Goal: Task Accomplishment & Management: Use online tool/utility

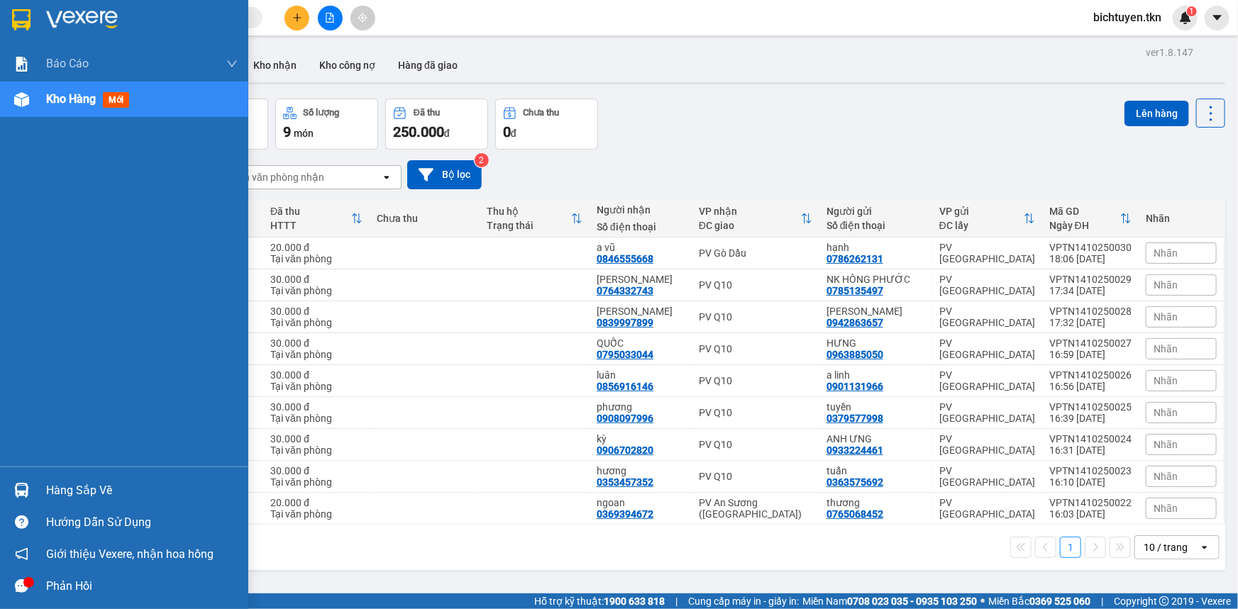
click at [30, 497] on div at bounding box center [21, 490] width 25 height 25
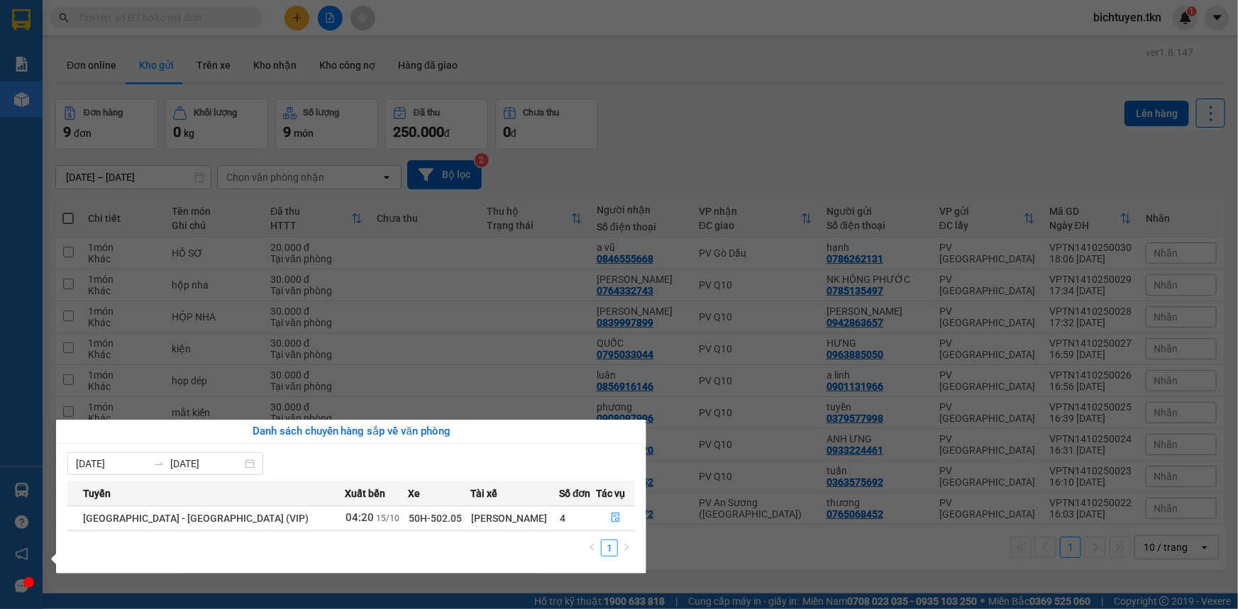
click at [743, 67] on section "Kết quả tìm kiếm ( 0 ) Bộ lọc No Data bichtuyen.tkn 1 Báo cáo Mẫu 1: Báo cáo dò…" at bounding box center [619, 304] width 1238 height 609
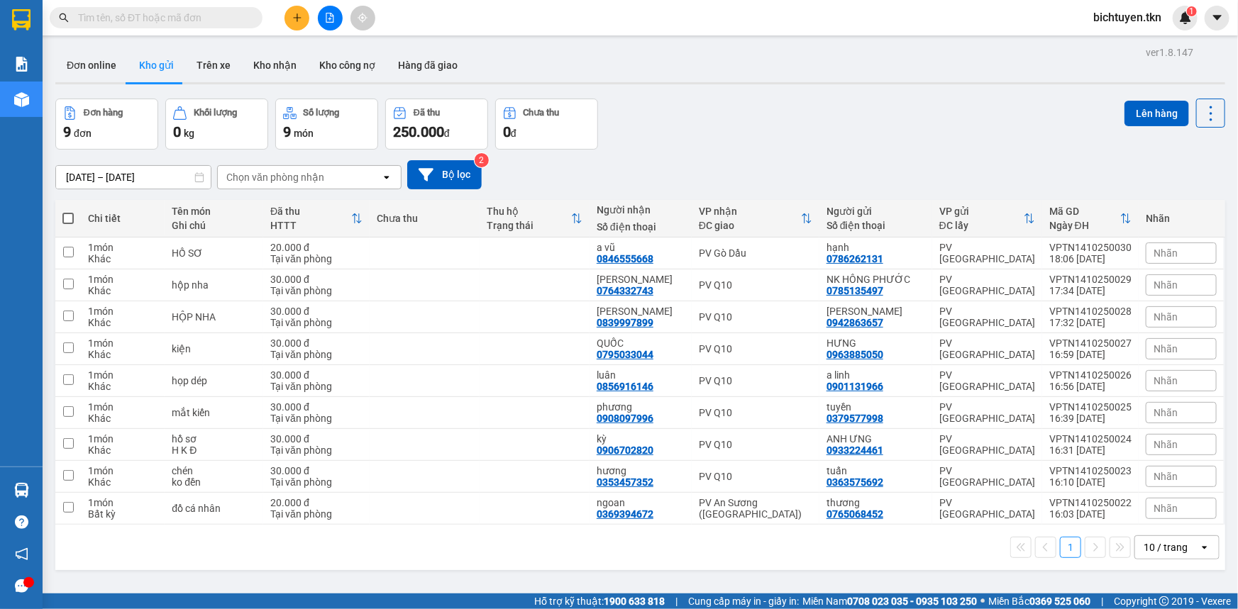
click at [63, 216] on span at bounding box center [67, 218] width 11 height 11
click at [68, 211] on input "checkbox" at bounding box center [68, 211] width 0 height 0
checkbox input "true"
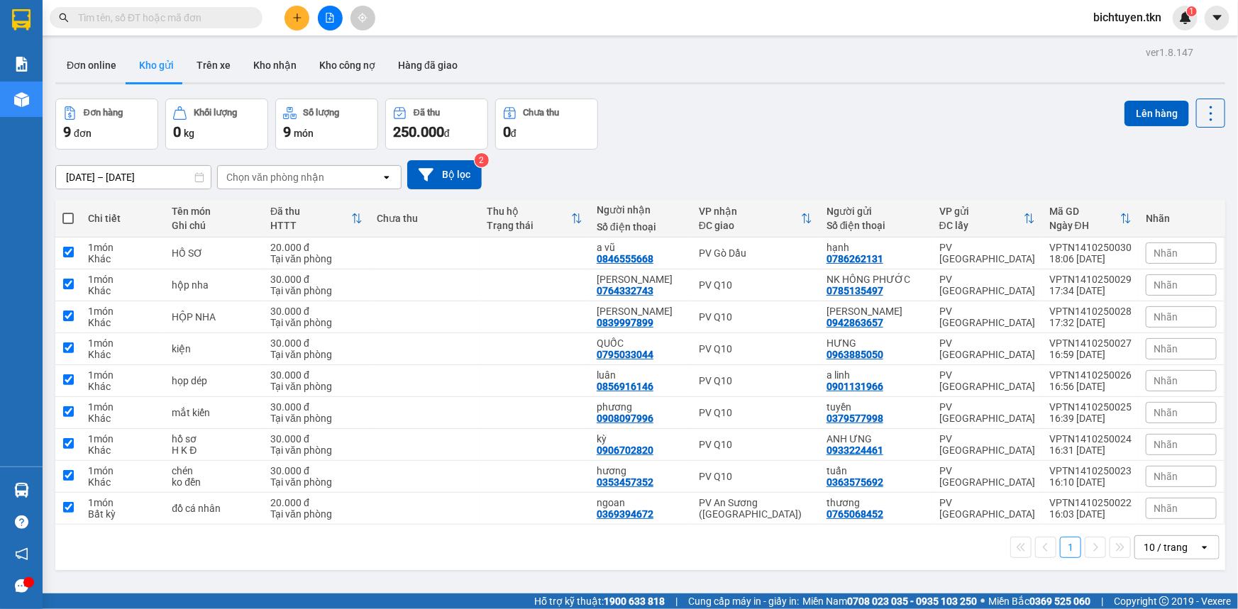
checkbox input "true"
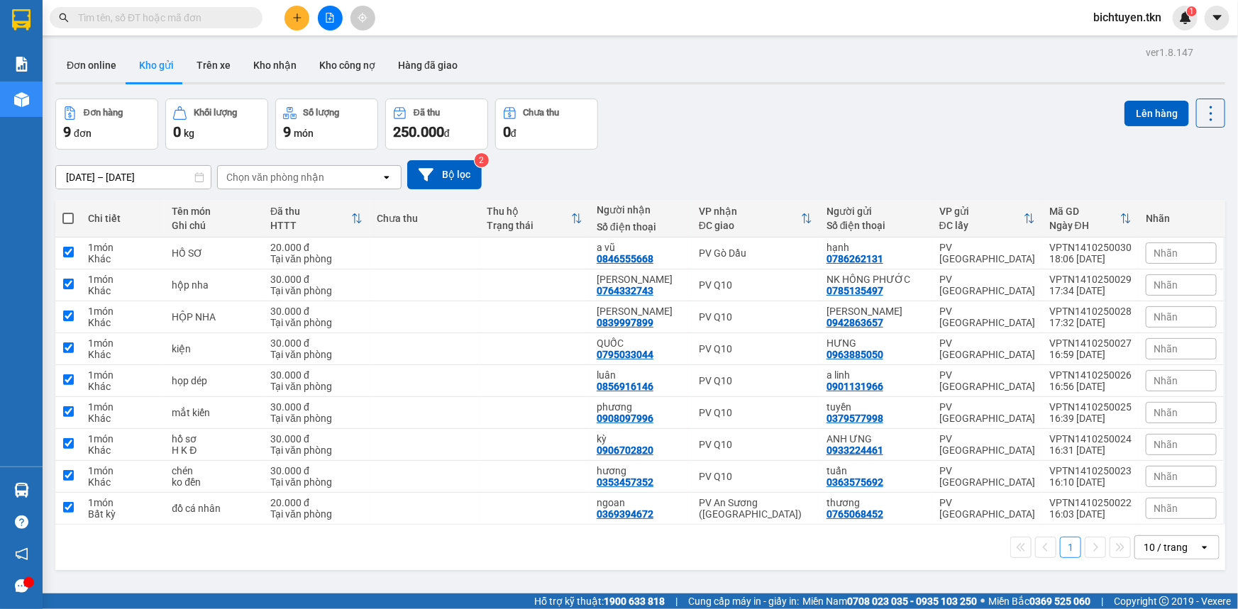
checkbox input "true"
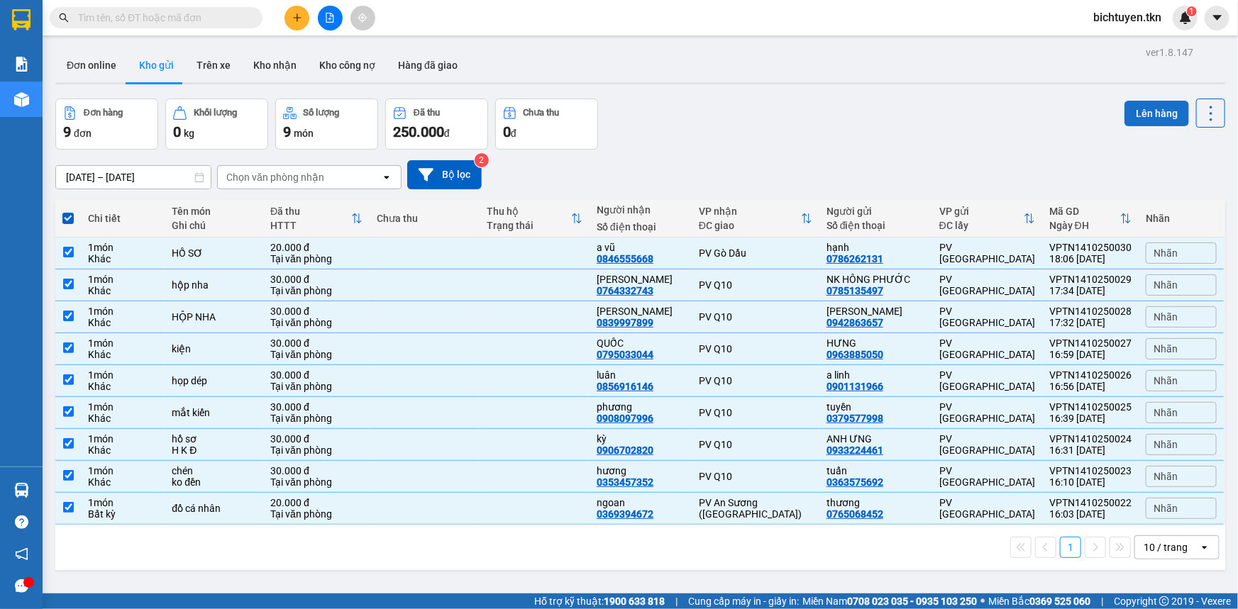
click at [1169, 112] on button "Lên hàng" at bounding box center [1157, 114] width 65 height 26
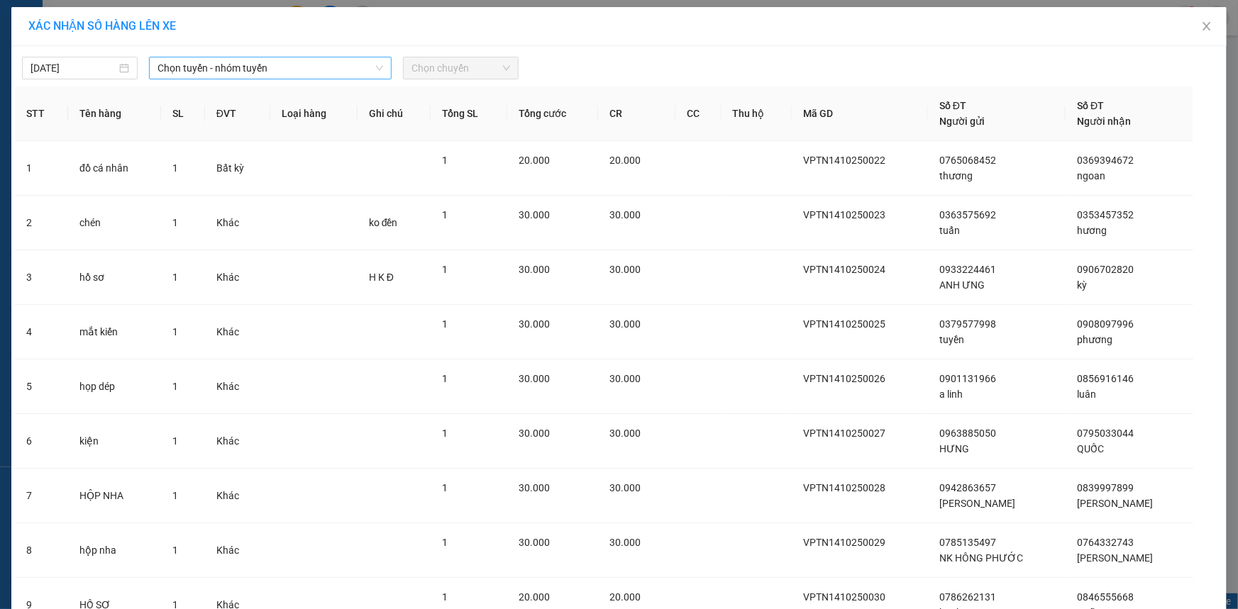
click at [250, 71] on span "Chọn tuyến - nhóm tuyến" at bounding box center [271, 67] width 226 height 21
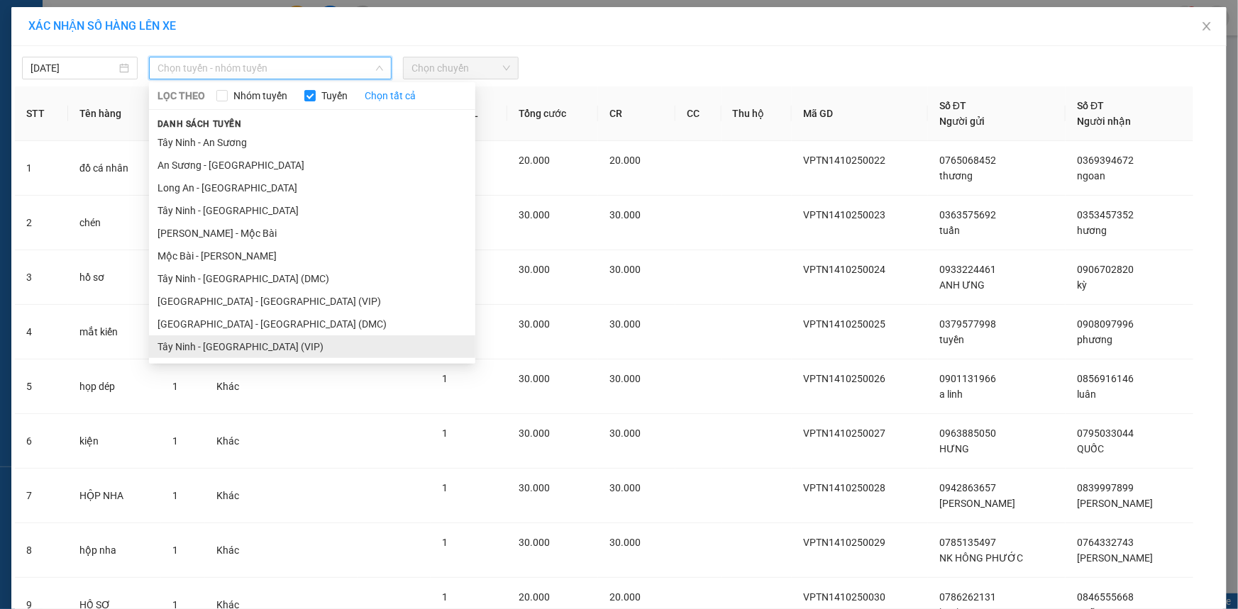
click at [277, 340] on li "Tây Ninh - [GEOGRAPHIC_DATA] (VIP)" at bounding box center [312, 347] width 326 height 23
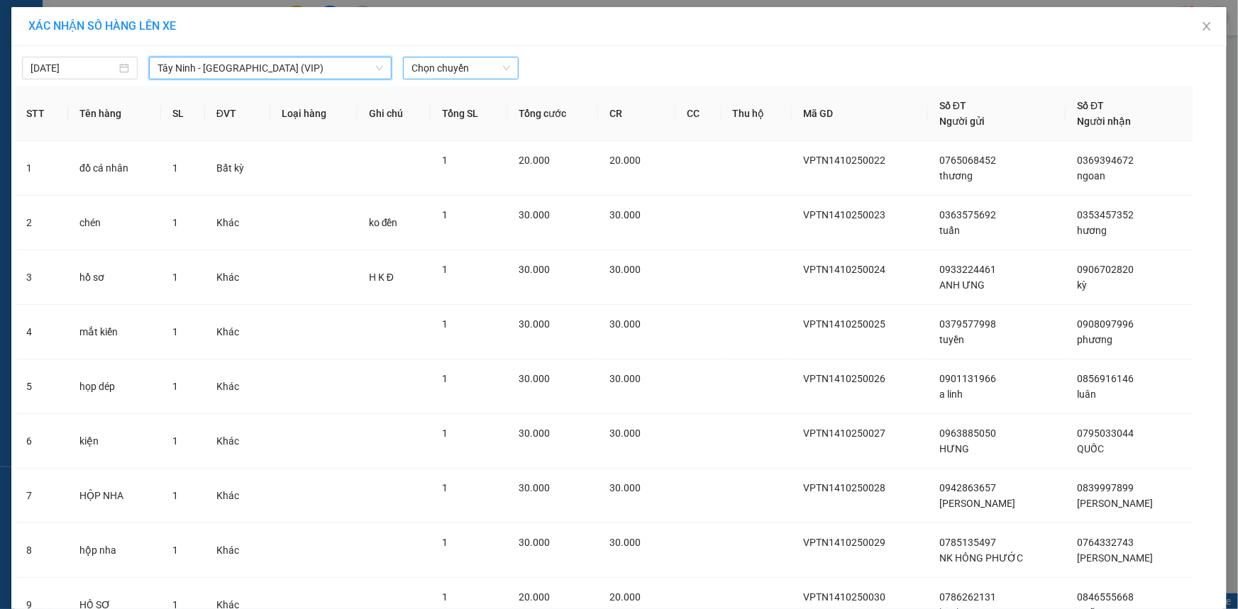
click at [496, 69] on span "Chọn chuyến" at bounding box center [461, 67] width 99 height 21
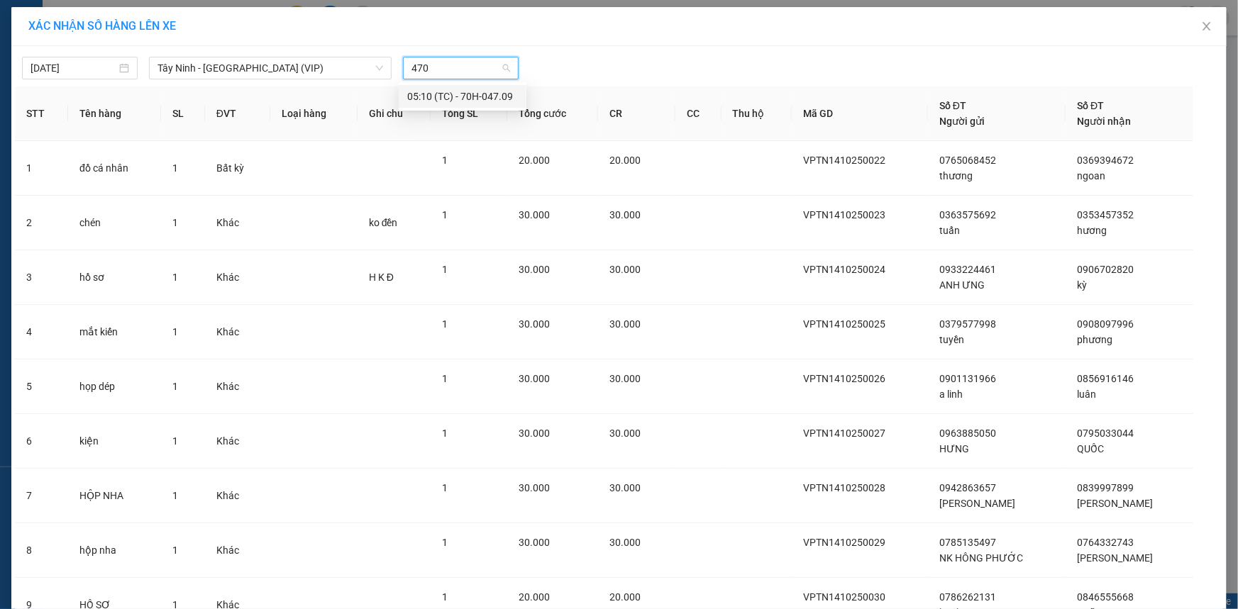
type input "4709"
click at [497, 105] on div "05:10 (TC) - 70H-047.09" at bounding box center [463, 96] width 128 height 23
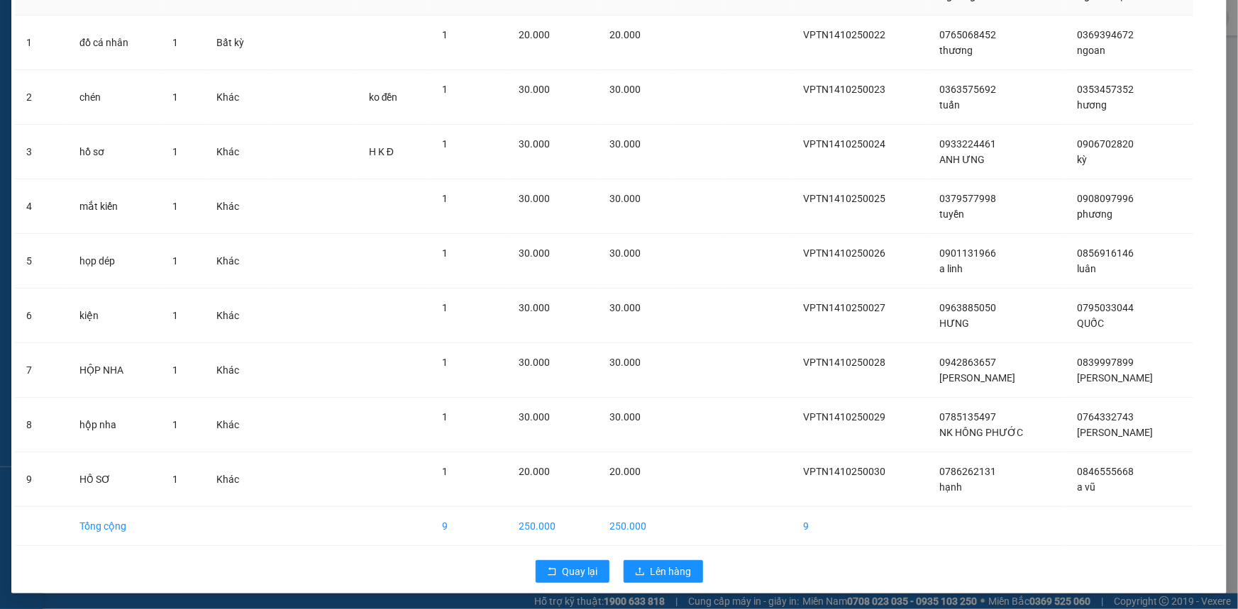
scroll to position [135, 0]
click at [688, 570] on button "Lên hàng" at bounding box center [663, 571] width 79 height 23
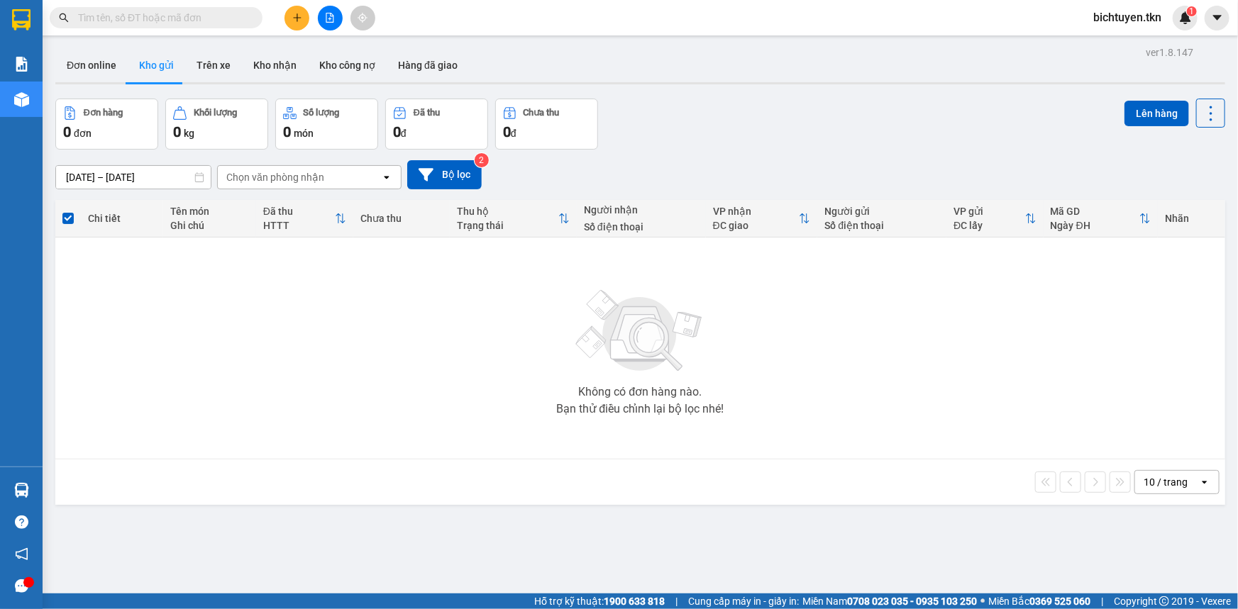
click at [640, 108] on div "Đơn hàng 0 đơn Khối lượng 0 kg Số lượng 0 món Đã thu 0 đ Chưa thu 0 đ Lên hàng" at bounding box center [640, 124] width 1170 height 51
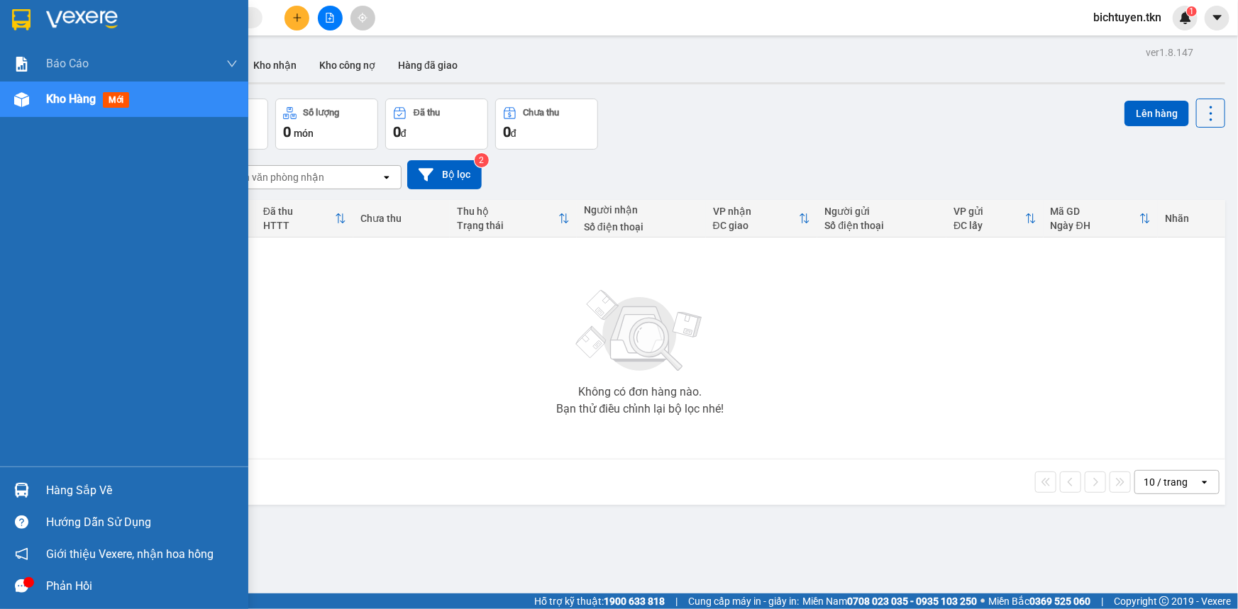
click at [11, 490] on div at bounding box center [21, 490] width 25 height 25
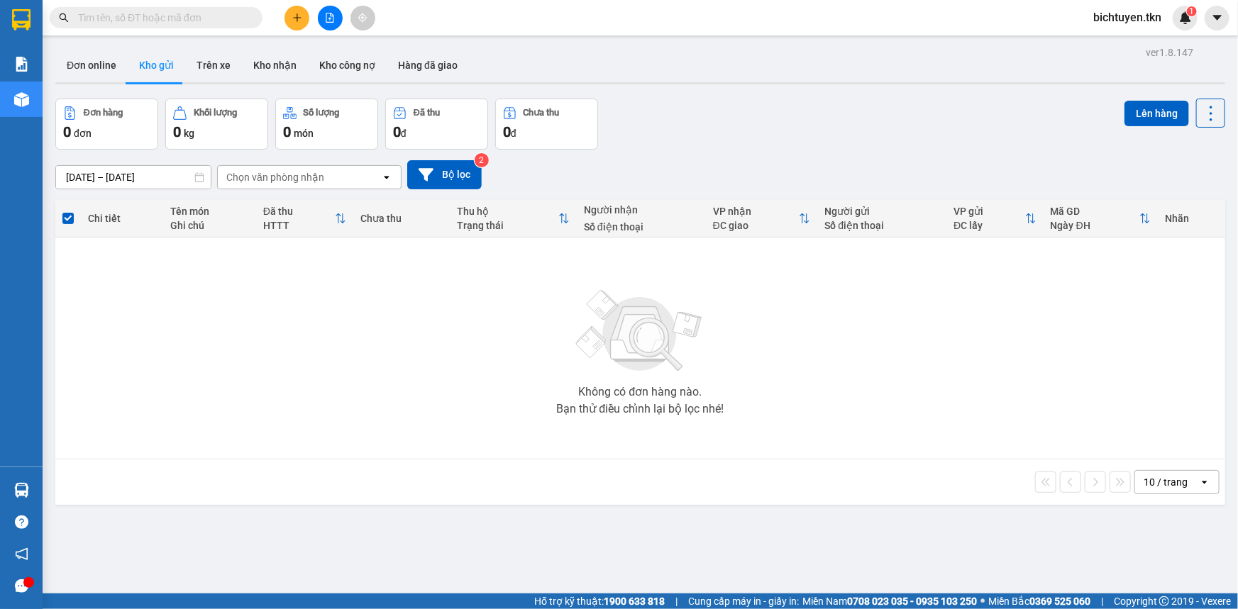
click at [924, 400] on section "Kết quả tìm kiếm ( 0 ) Bộ lọc No Data bichtuyen.tkn 1 Báo cáo Mẫu 1: Báo cáo dò…" at bounding box center [619, 304] width 1238 height 609
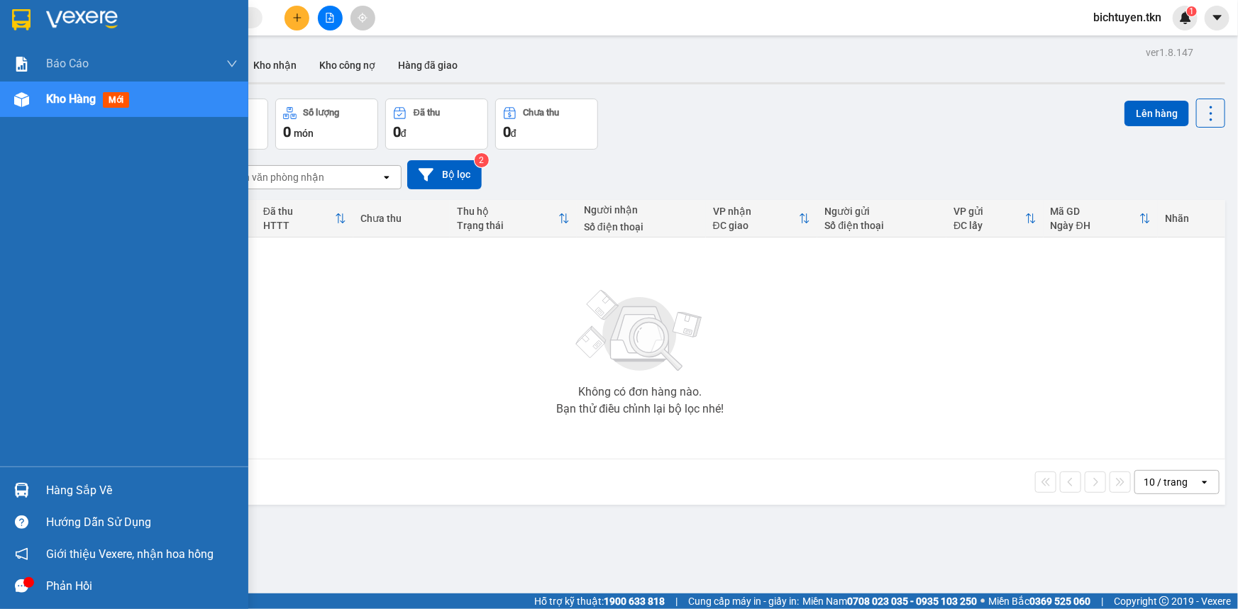
click at [13, 490] on div at bounding box center [21, 490] width 25 height 25
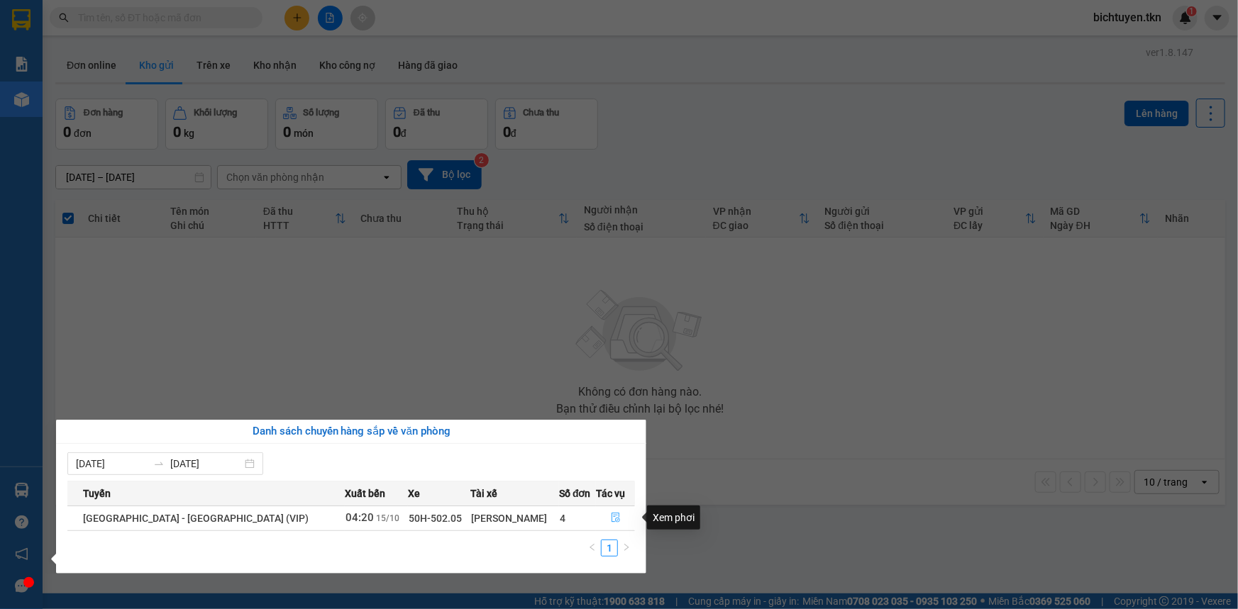
click at [622, 517] on button "button" at bounding box center [616, 518] width 38 height 23
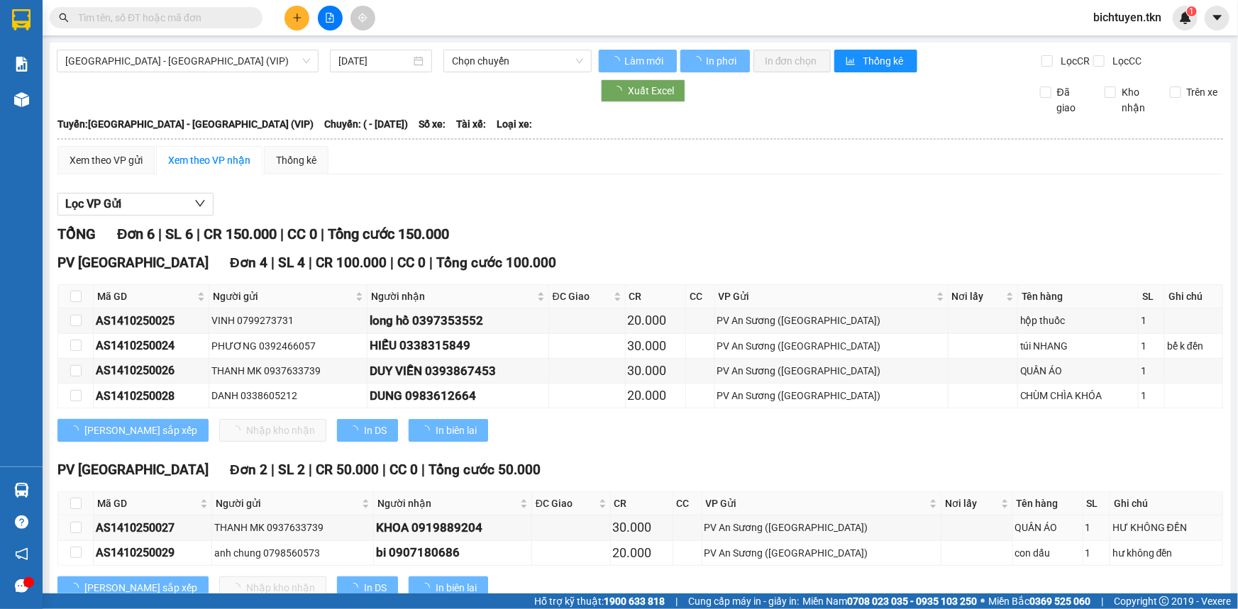
type input "[DATE]"
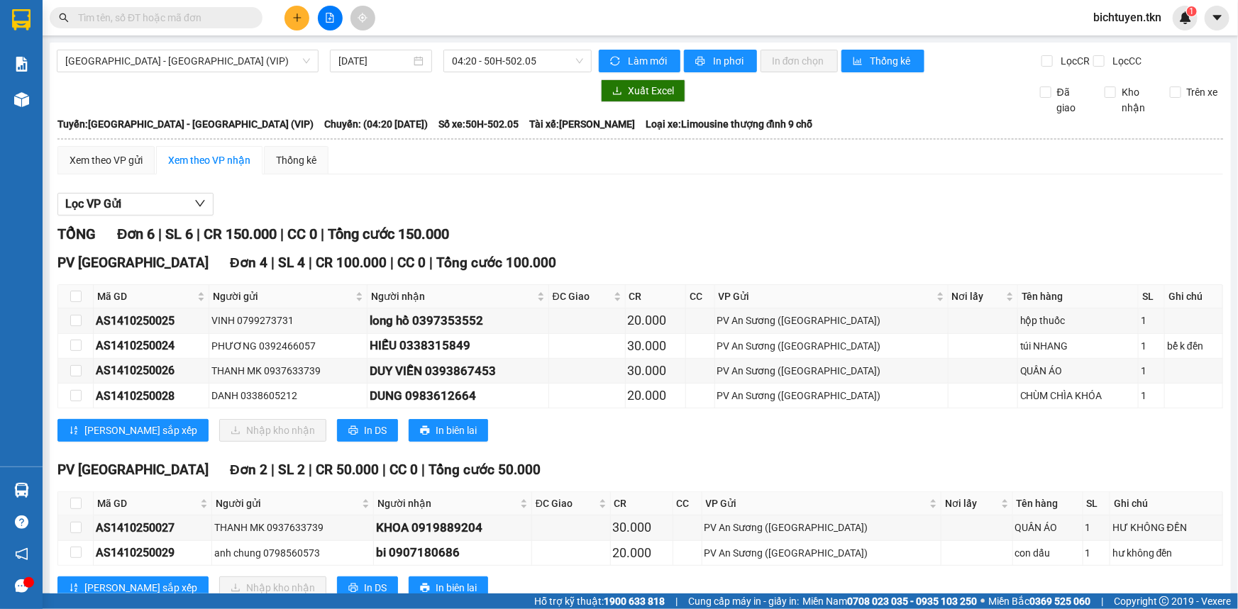
click at [824, 232] on div "TỔNG Đơn 6 | SL 6 | CR 150.000 | CC 0 | Tổng cước 150.000" at bounding box center [640, 234] width 1166 height 22
